Goal: Task Accomplishment & Management: Complete application form

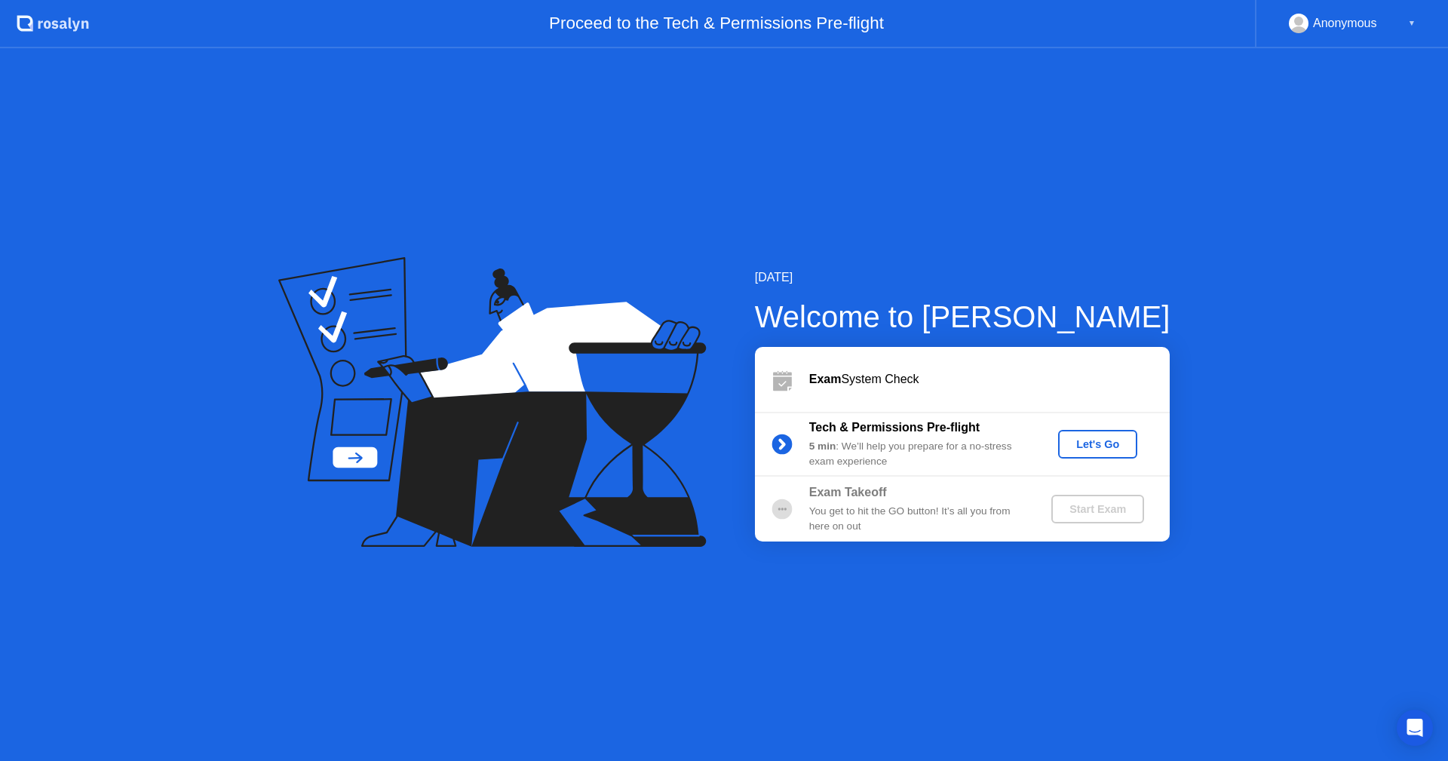
click at [1353, 299] on div "[DATE] Welcome to [PERSON_NAME] Exam System Check Tech & Permissions Pre-flight…" at bounding box center [724, 404] width 1448 height 713
click at [1119, 446] on div "Let's Go" at bounding box center [1097, 444] width 67 height 12
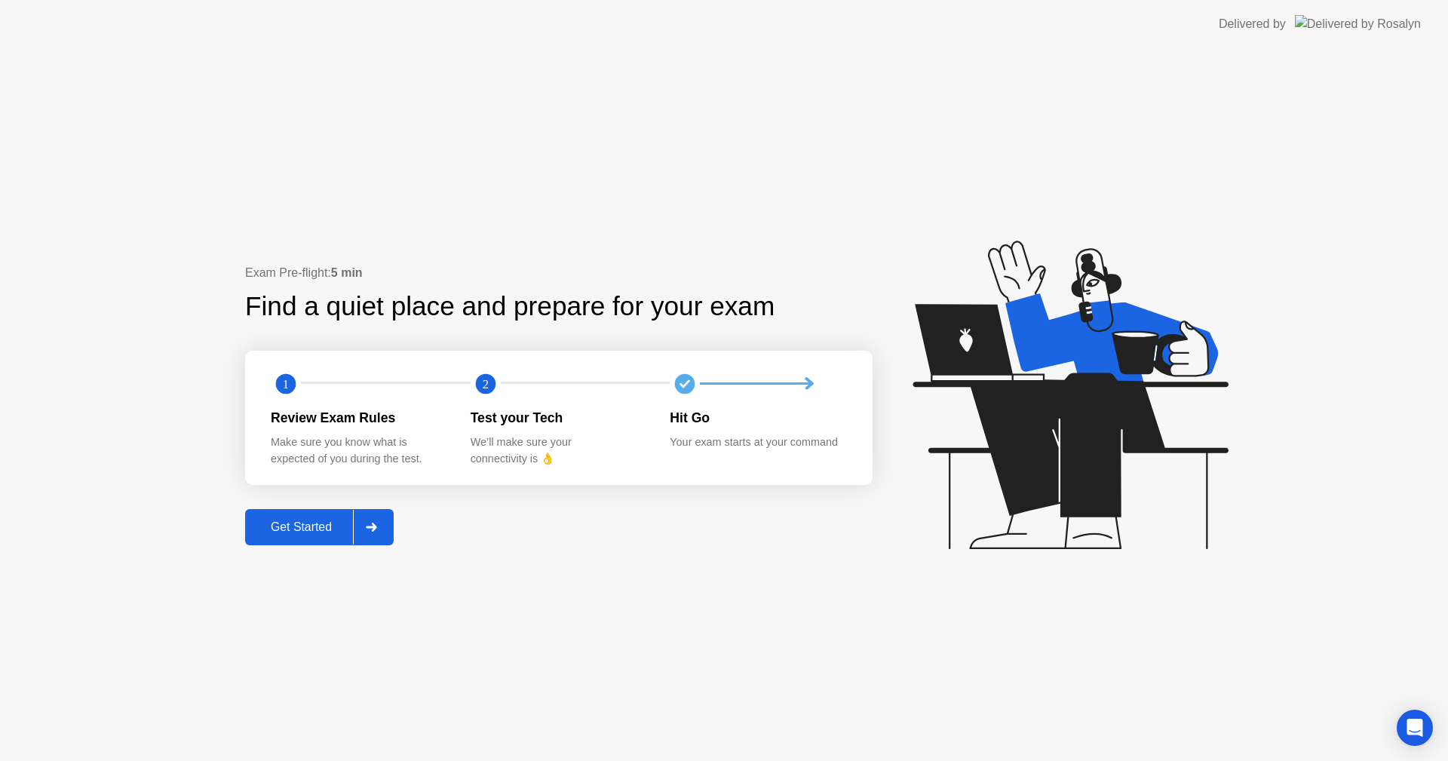
click at [324, 534] on div "Get Started" at bounding box center [301, 527] width 103 height 14
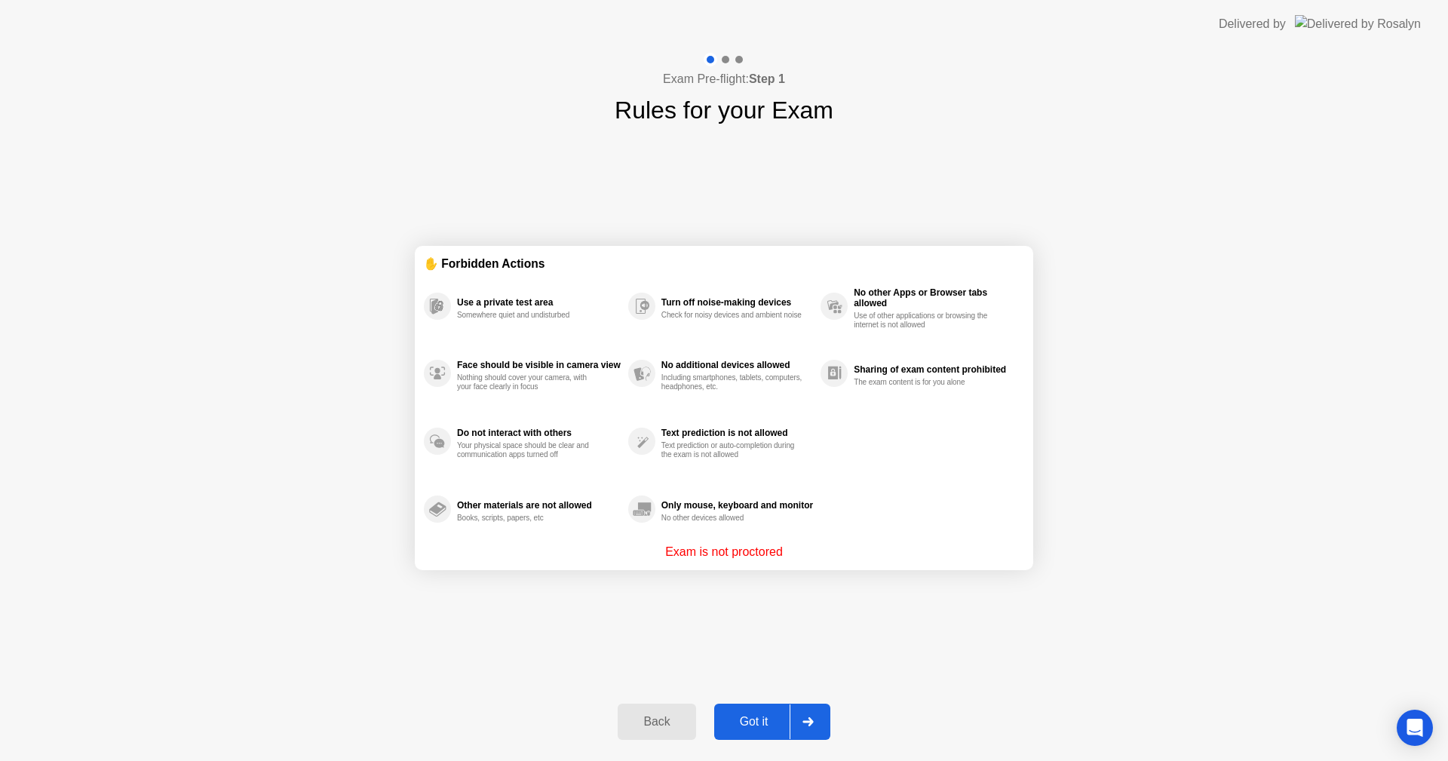
click at [753, 711] on button "Got it" at bounding box center [772, 722] width 116 height 36
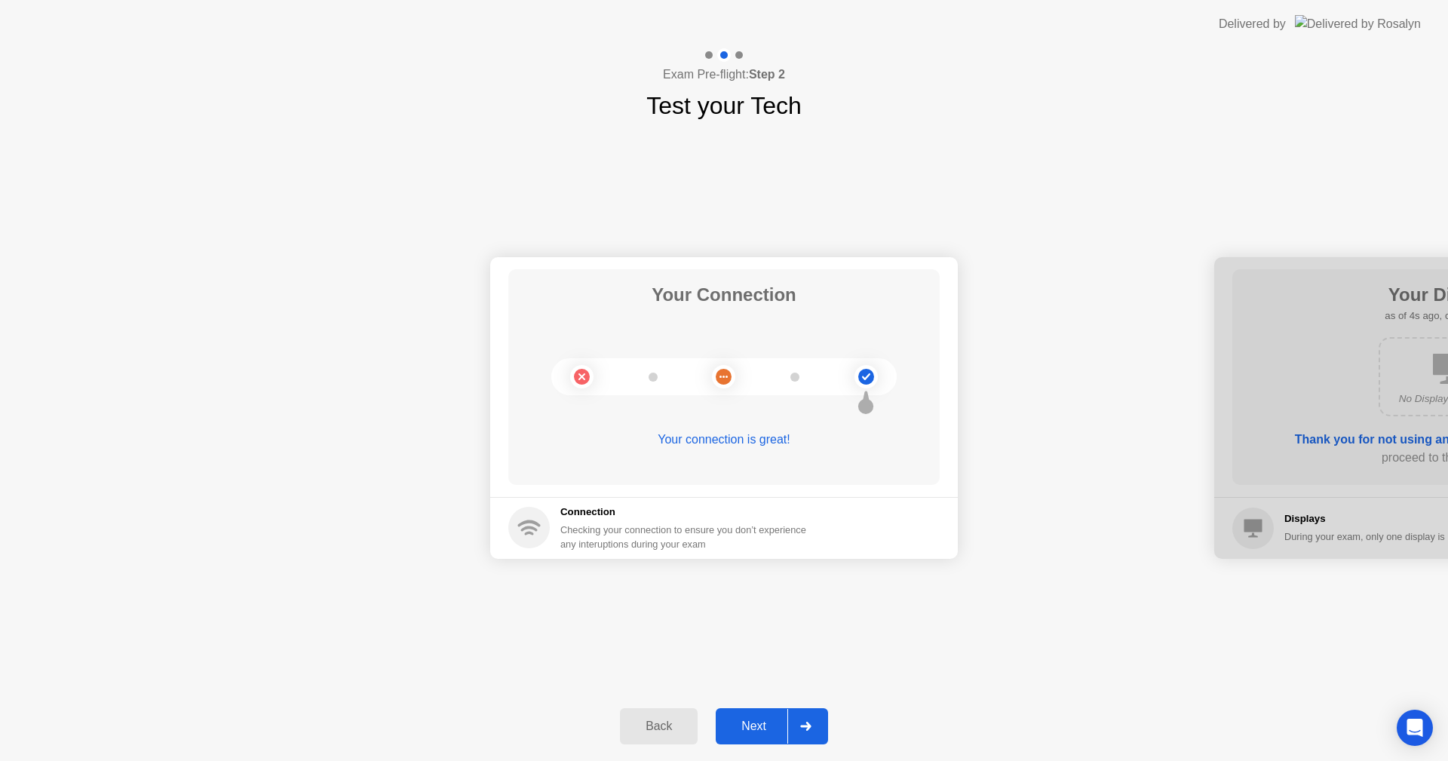
click at [756, 722] on div "Next" at bounding box center [753, 726] width 67 height 14
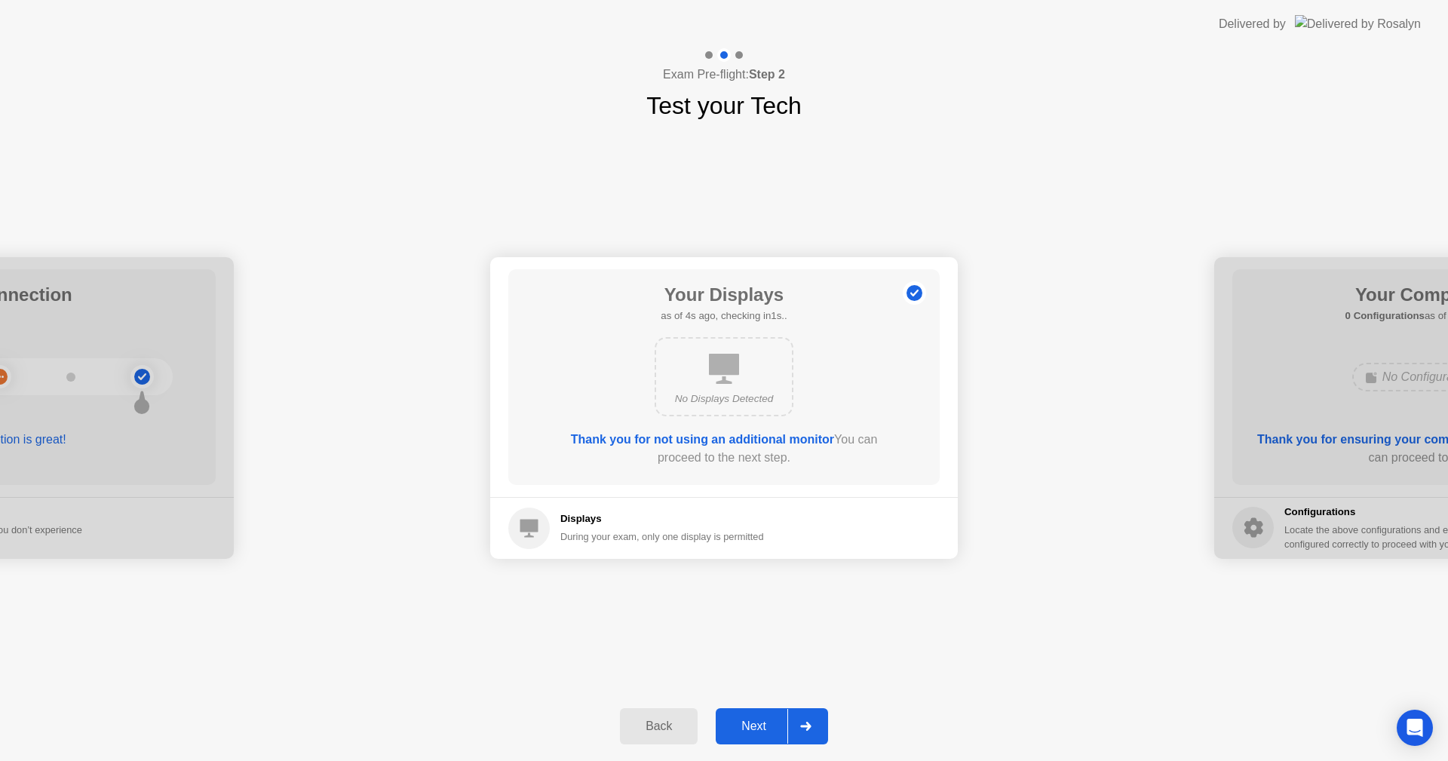
click at [766, 719] on div "Next" at bounding box center [753, 726] width 67 height 14
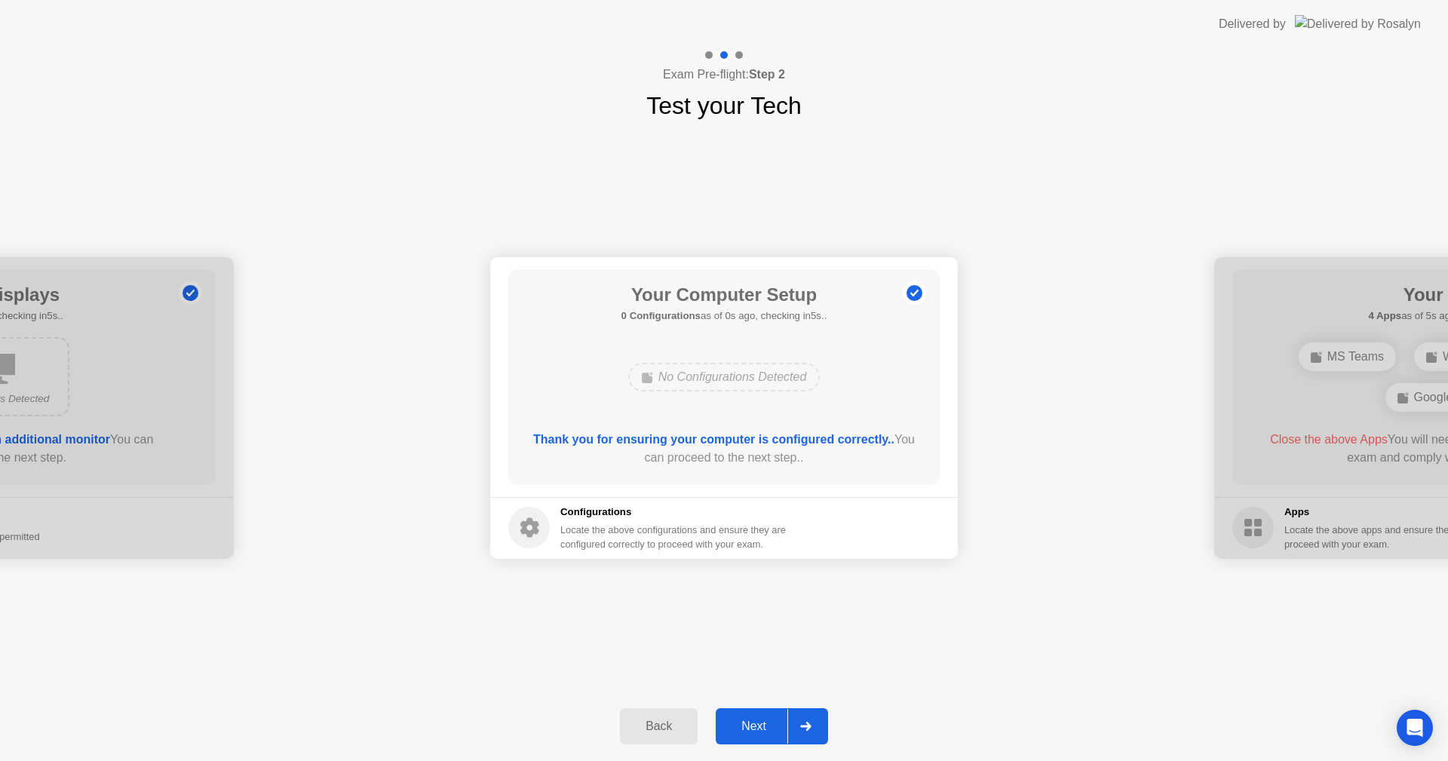
click at [762, 716] on button "Next" at bounding box center [772, 726] width 112 height 36
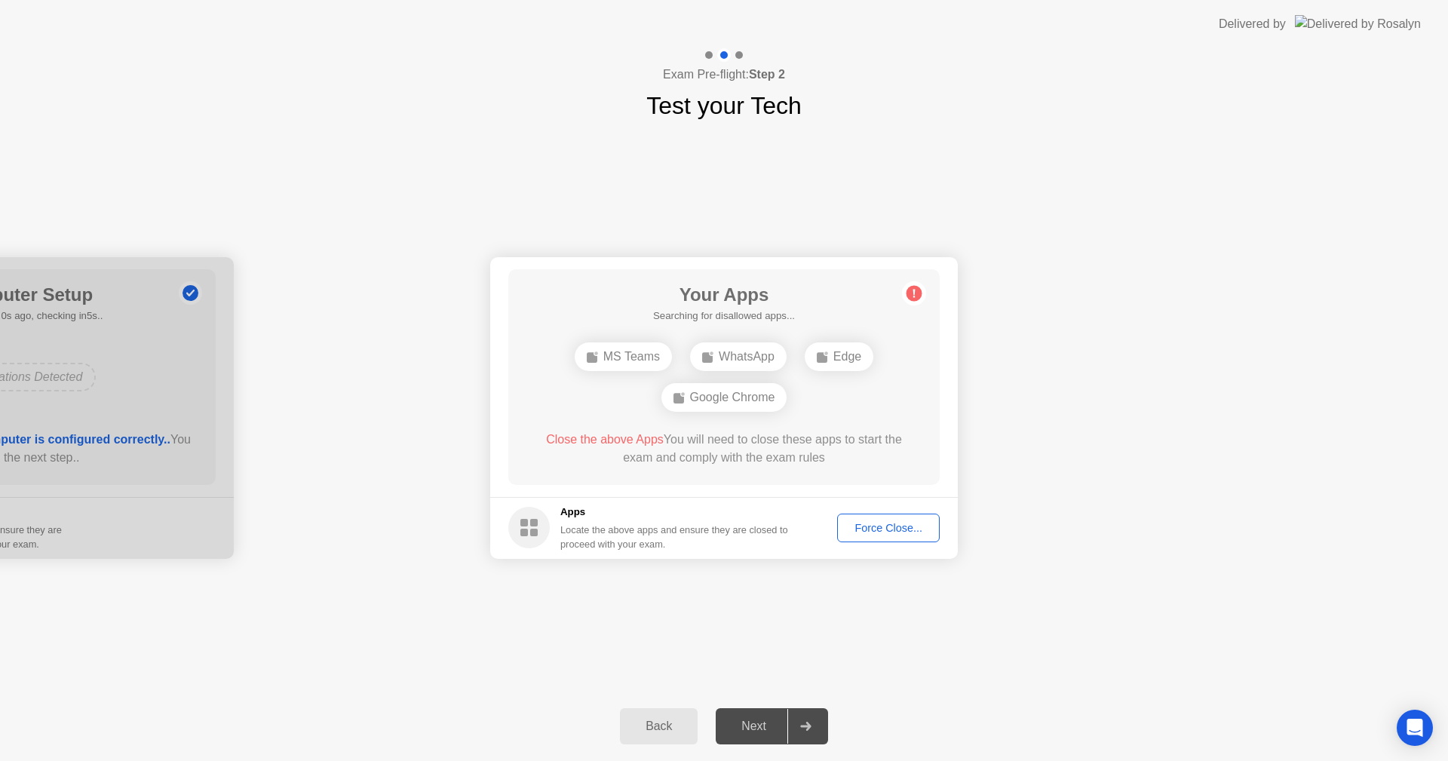
click at [873, 526] on div "Force Close..." at bounding box center [888, 528] width 92 height 12
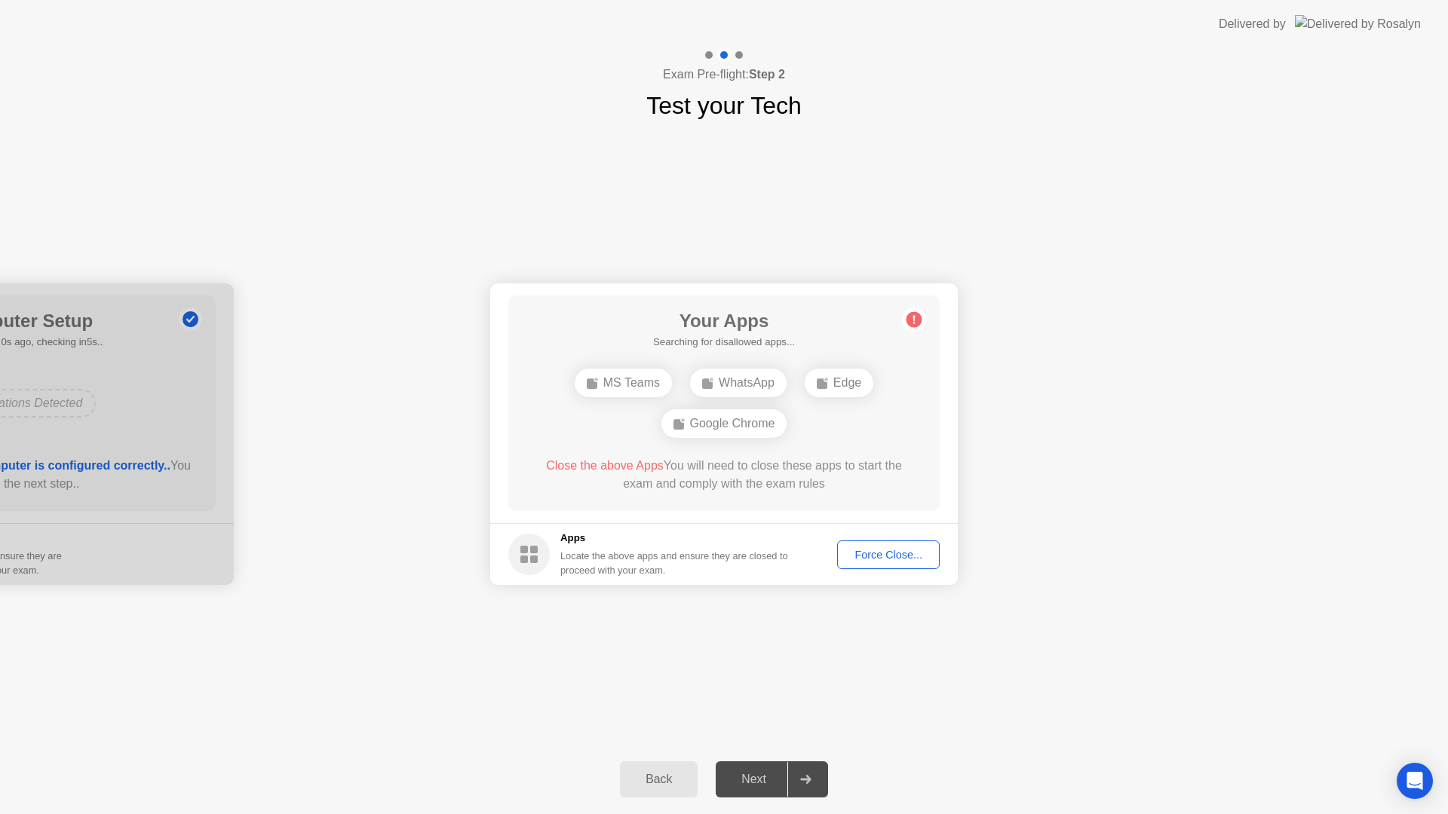
click at [394, 760] on div "Back Next" at bounding box center [724, 779] width 1448 height 69
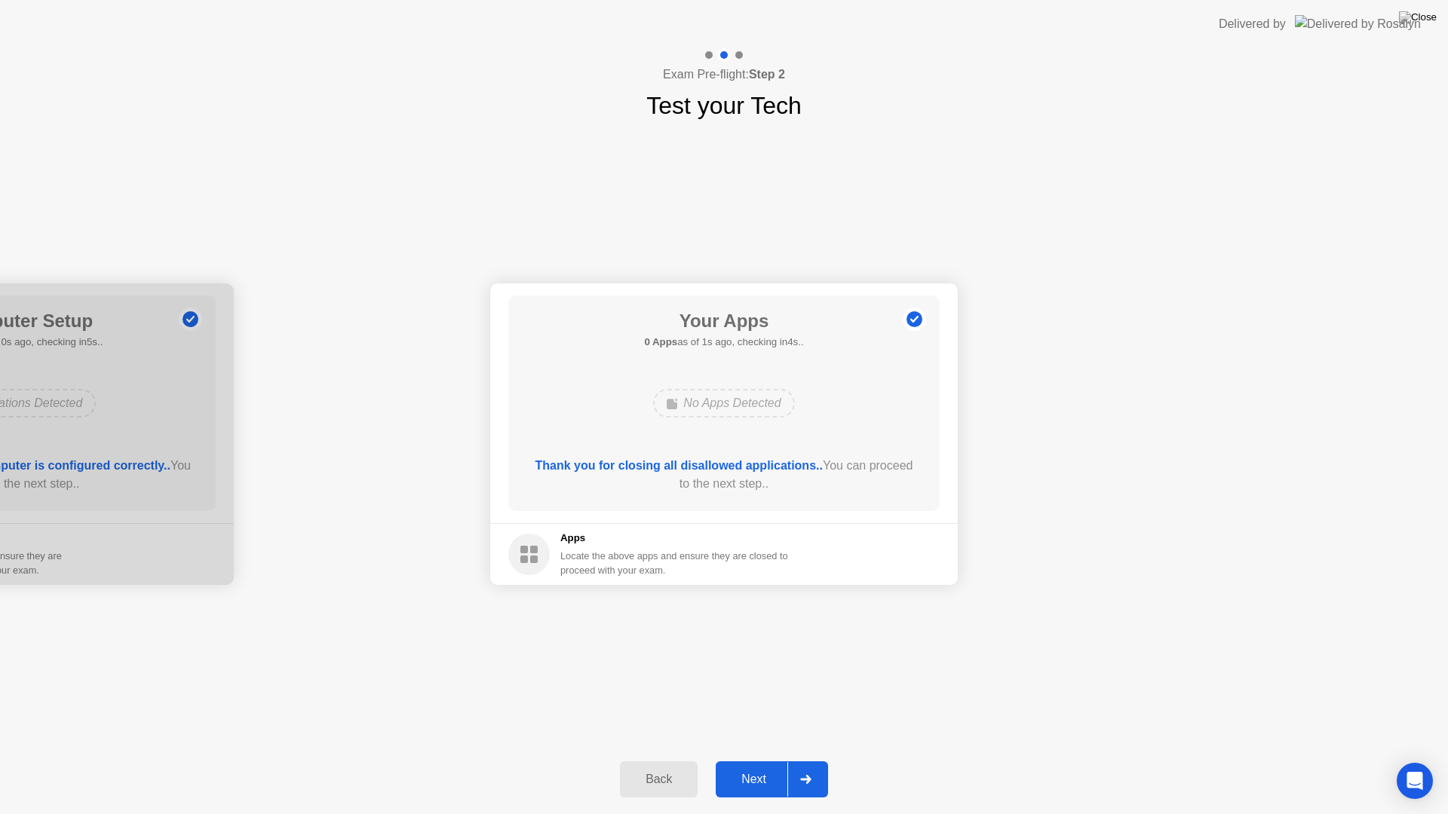
click at [756, 760] on div "Next" at bounding box center [753, 780] width 67 height 14
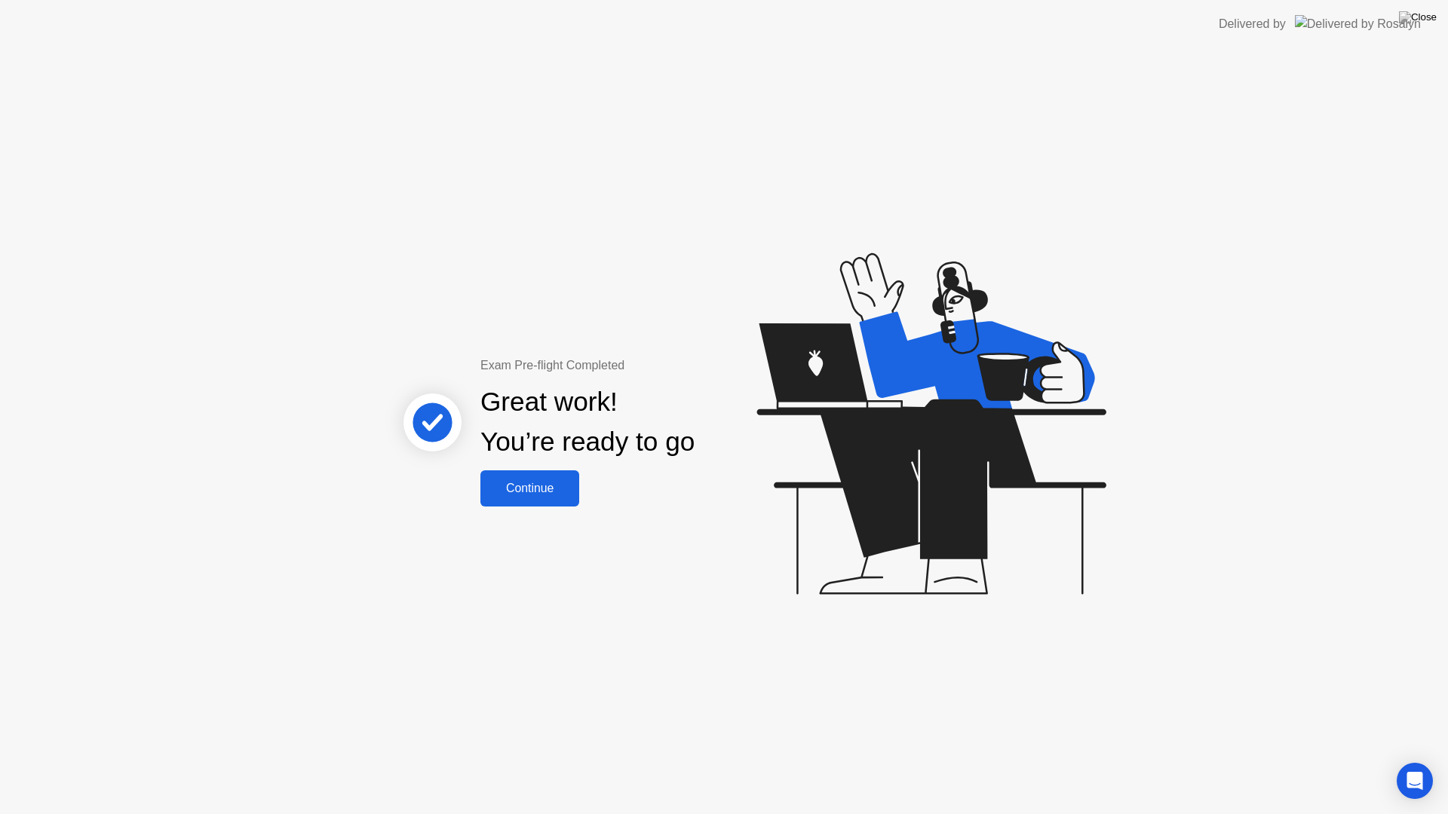
click at [532, 484] on div "Continue" at bounding box center [530, 489] width 90 height 14
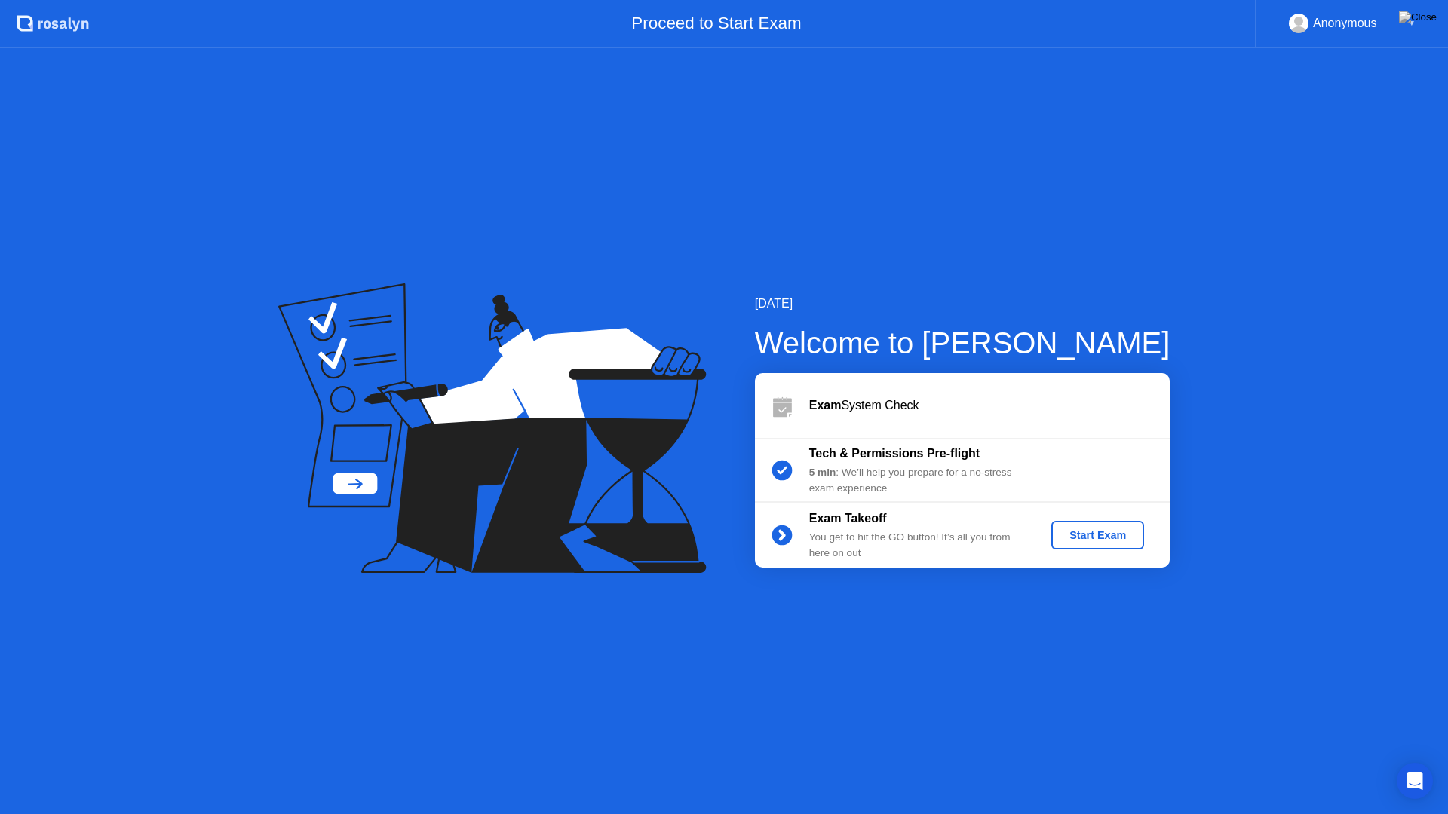
click at [1436, 20] on button at bounding box center [1417, 18] width 45 height 20
